Goal: Information Seeking & Learning: Learn about a topic

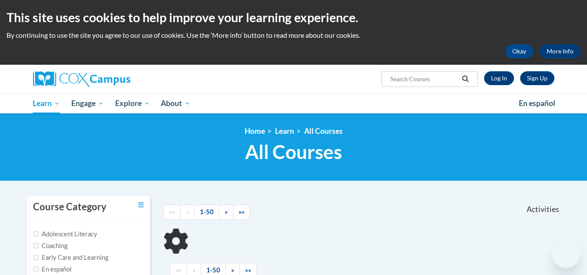
click at [492, 82] on link "Log In" at bounding box center [499, 78] width 30 height 14
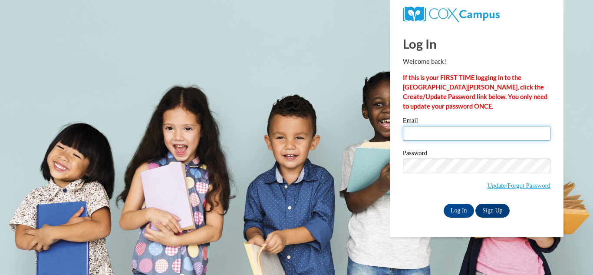
click at [441, 132] on input "Email" at bounding box center [477, 133] width 148 height 15
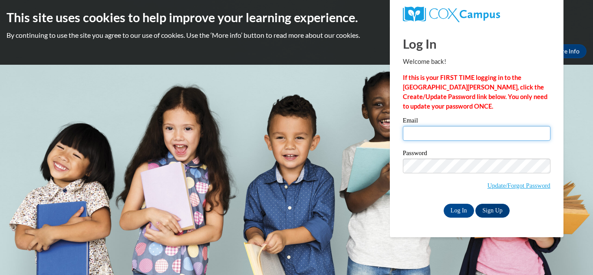
type input "Rachel.dozier2000@gmail.com"
click at [441, 132] on input "Rachel.dozier2000@gmail.com" at bounding box center [477, 133] width 148 height 15
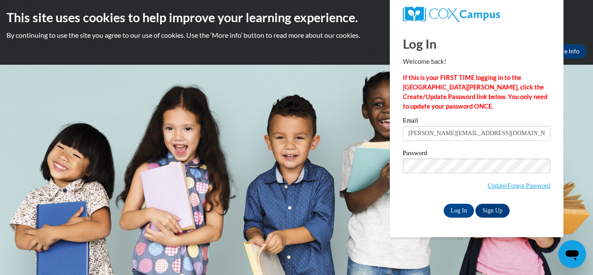
click at [417, 184] on span "Update/Forgot Password" at bounding box center [477, 176] width 148 height 36
click at [453, 210] on input "Log In" at bounding box center [459, 211] width 30 height 14
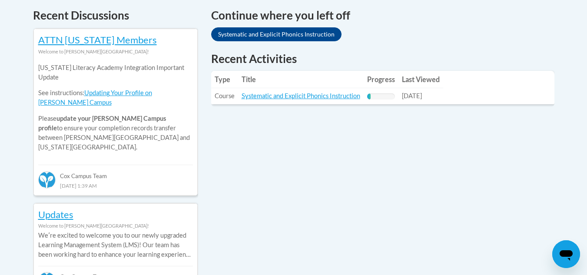
scroll to position [378, 0]
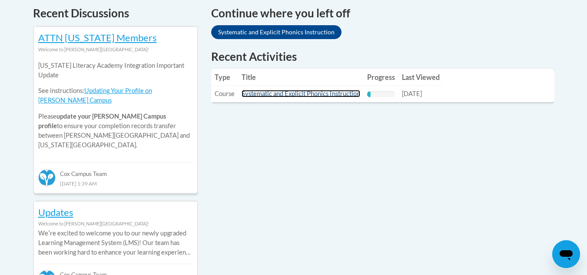
click at [315, 94] on link "Systematic and Explicit Phonics Instruction" at bounding box center [300, 93] width 119 height 7
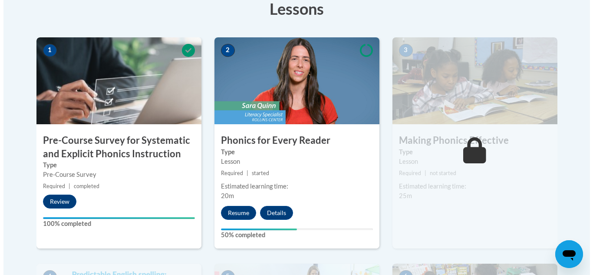
scroll to position [261, 0]
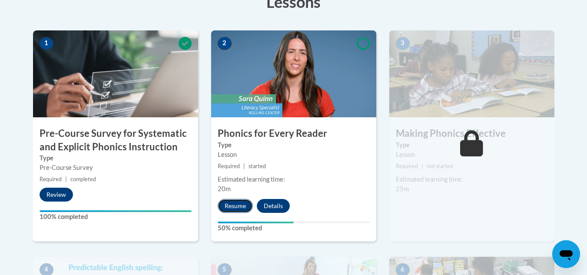
click at [239, 204] on button "Resume" at bounding box center [235, 206] width 35 height 14
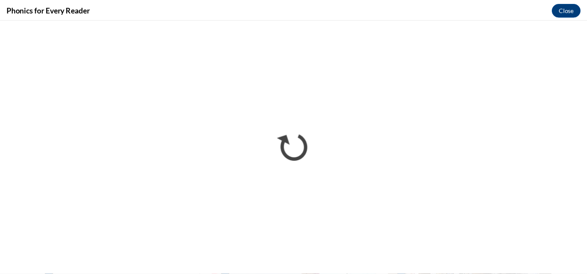
scroll to position [0, 0]
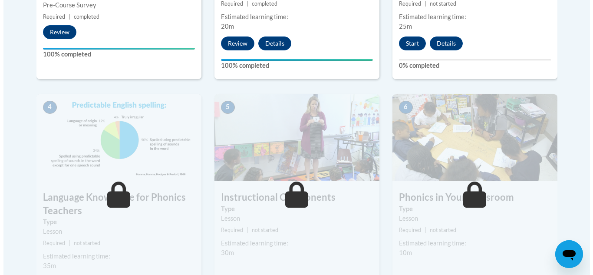
scroll to position [420, 0]
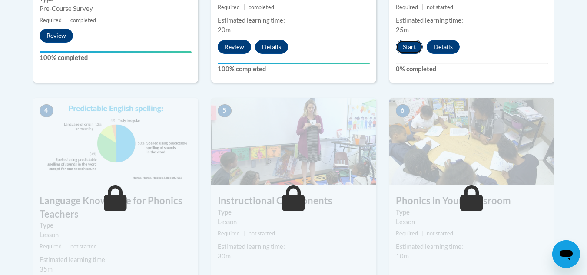
click at [415, 42] on button "Start" at bounding box center [409, 47] width 27 height 14
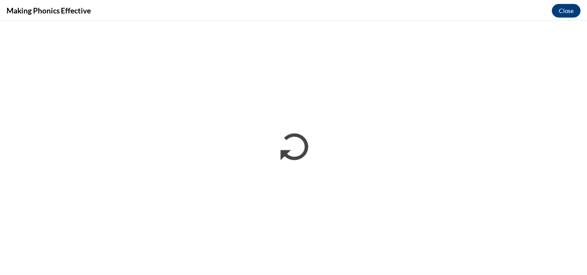
scroll to position [0, 0]
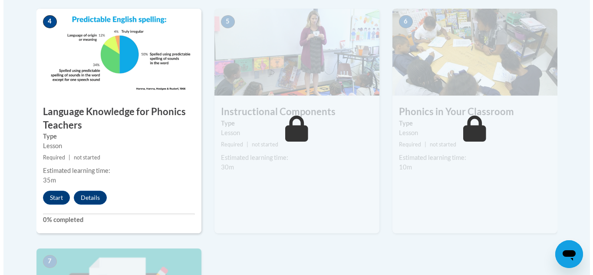
scroll to position [510, 0]
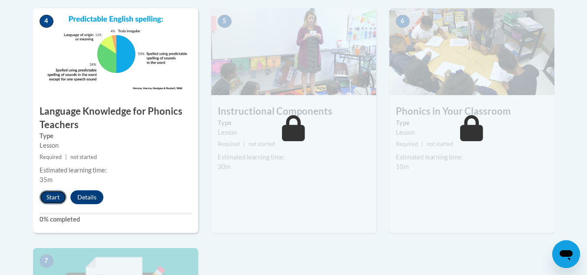
click at [45, 200] on button "Start" at bounding box center [53, 197] width 27 height 14
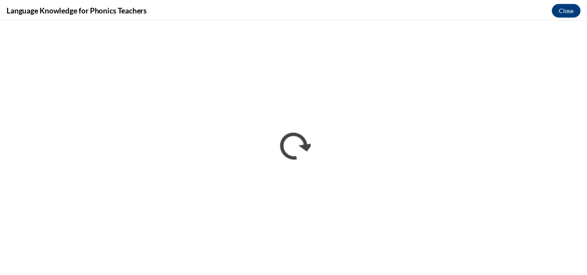
scroll to position [0, 0]
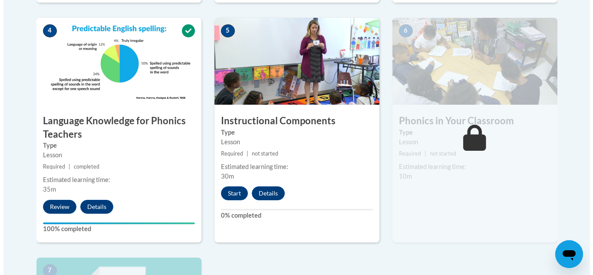
scroll to position [482, 0]
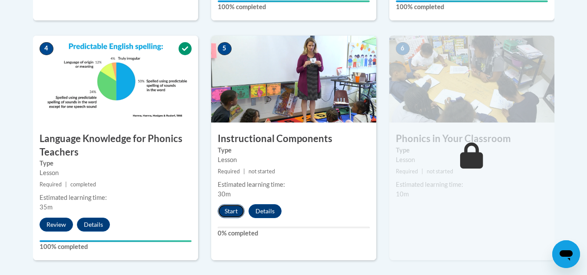
click at [236, 213] on button "Start" at bounding box center [231, 211] width 27 height 14
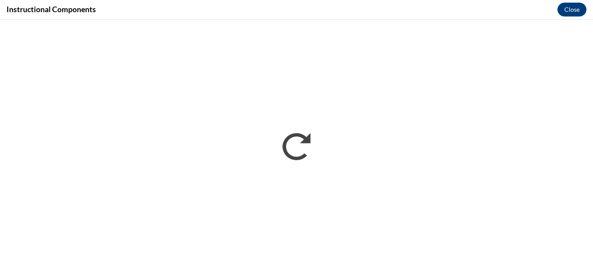
scroll to position [0, 0]
